Goal: Transaction & Acquisition: Download file/media

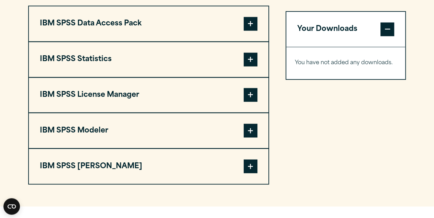
scroll to position [536, 0]
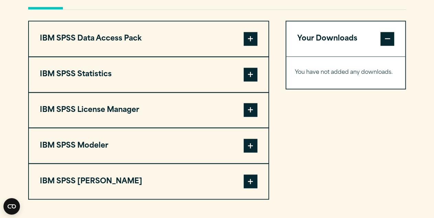
click at [205, 76] on button "IBM SPSS Statistics" at bounding box center [149, 74] width 240 height 35
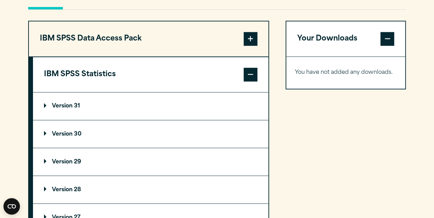
scroll to position [608, 0]
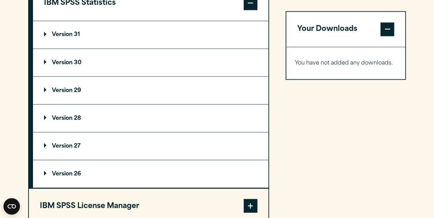
click at [85, 89] on summary "Version 29" at bounding box center [150, 91] width 235 height 28
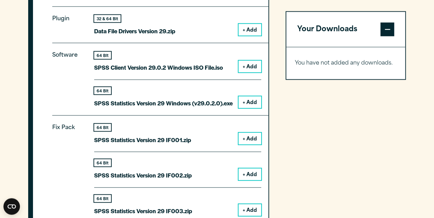
scroll to position [715, 0]
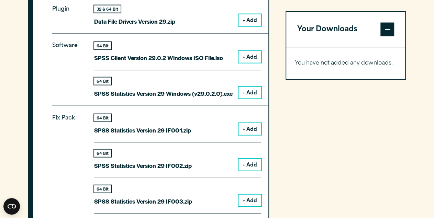
click at [245, 57] on button "+ Add" at bounding box center [250, 57] width 23 height 12
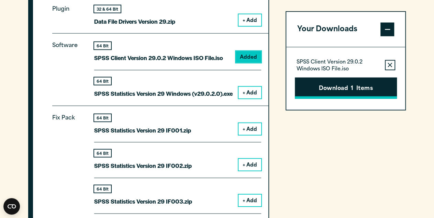
click at [362, 86] on button "Download 1 Items" at bounding box center [346, 87] width 102 height 21
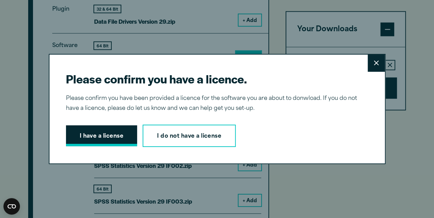
click at [99, 135] on button "I have a license" at bounding box center [102, 135] width 72 height 21
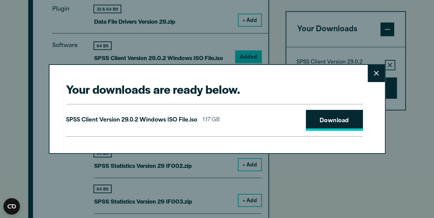
drag, startPoint x: 339, startPoint y: 118, endPoint x: 273, endPoint y: 57, distance: 90.0
click at [339, 118] on link "Download" at bounding box center [334, 120] width 57 height 21
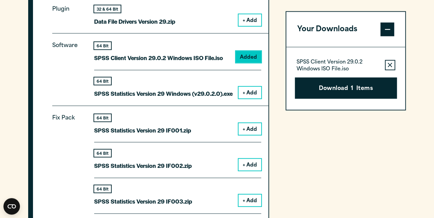
click at [28, 106] on div "Close" at bounding box center [217, 109] width 434 height 218
click at [338, 88] on button "Download 1 Items" at bounding box center [346, 87] width 102 height 21
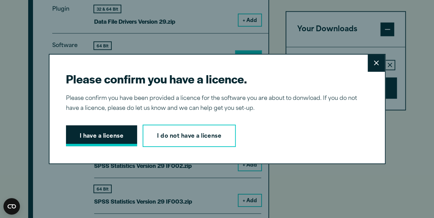
click at [112, 134] on button "I have a license" at bounding box center [102, 135] width 72 height 21
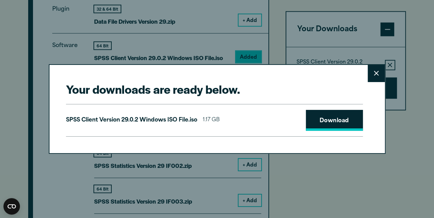
click at [323, 122] on link "Download" at bounding box center [334, 120] width 57 height 21
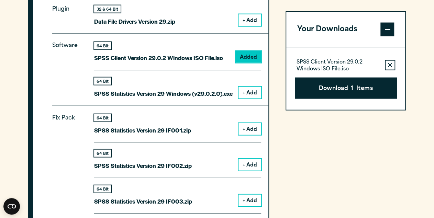
click at [172, 39] on div "Your downloads are ready below. Close SPSS Client Version 29.0.2 Windows ISO Fi…" at bounding box center [217, 109] width 434 height 218
click at [250, 95] on button "+ Add" at bounding box center [250, 93] width 23 height 12
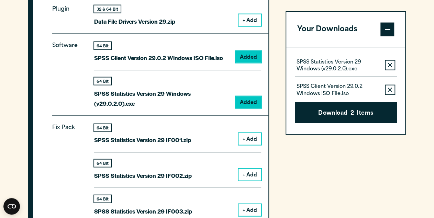
click at [387, 65] on button "Remove this item from your software download list" at bounding box center [390, 65] width 10 height 10
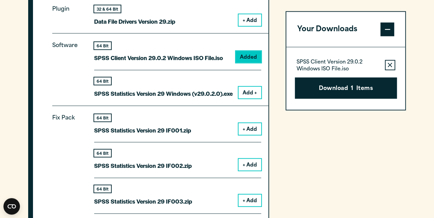
click at [392, 63] on button "Remove this item from your software download list" at bounding box center [390, 65] width 10 height 10
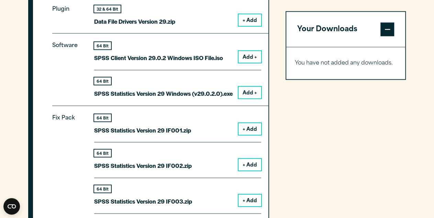
click at [244, 89] on button "Add +" at bounding box center [250, 93] width 23 height 12
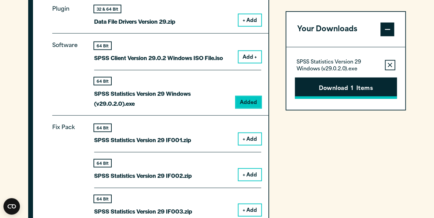
click at [338, 85] on button "Download 1 Items" at bounding box center [346, 87] width 102 height 21
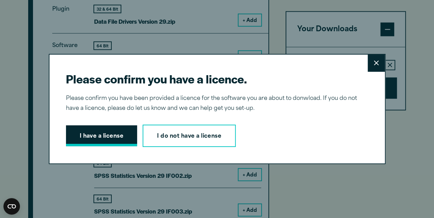
click at [105, 143] on button "I have a license" at bounding box center [102, 135] width 72 height 21
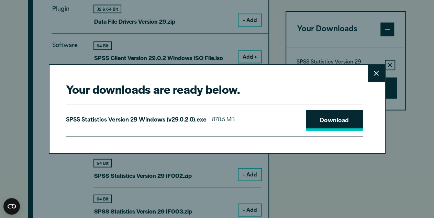
click at [338, 126] on link "Download" at bounding box center [334, 120] width 57 height 21
